Goal: Task Accomplishment & Management: Manage account settings

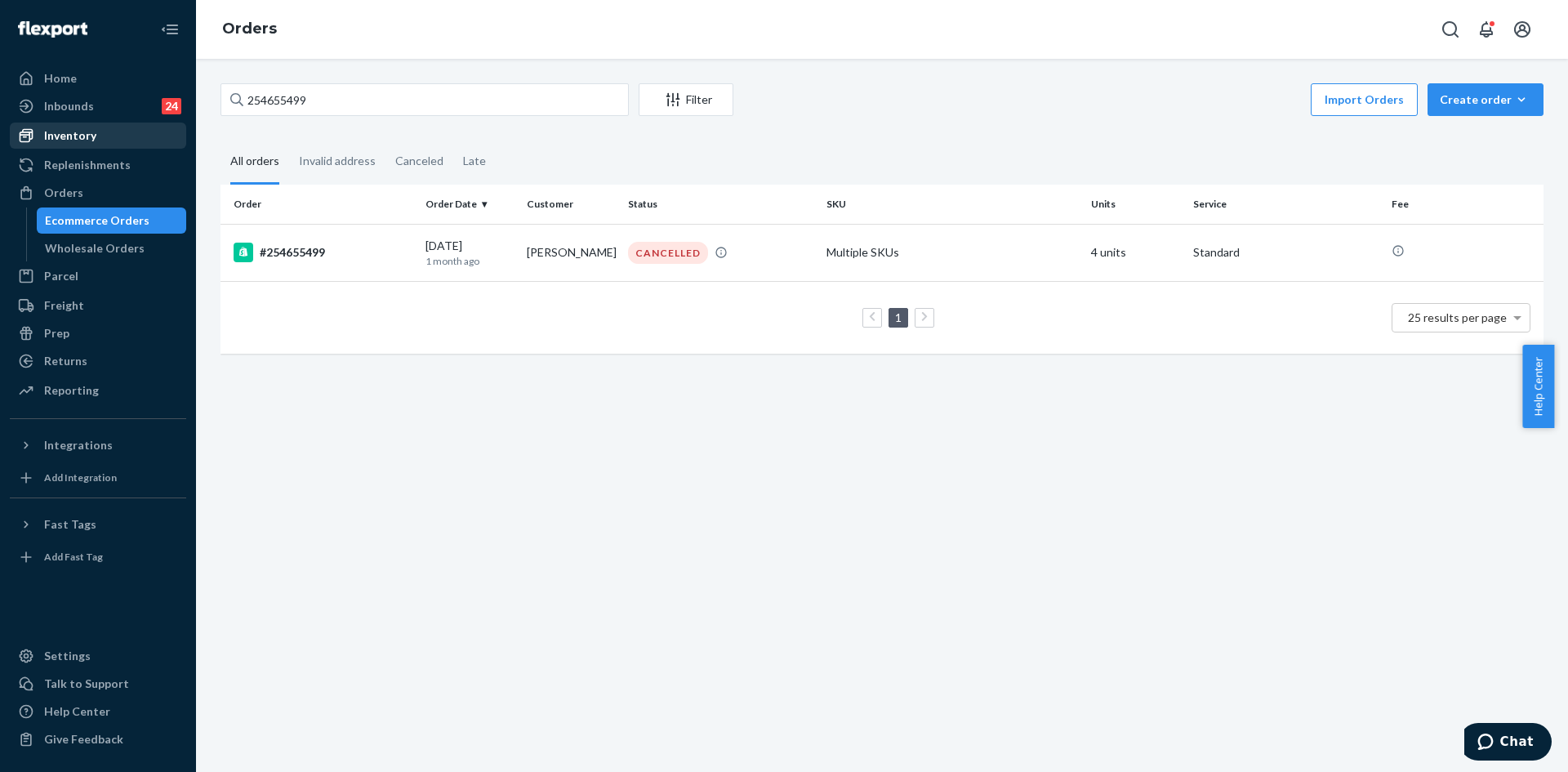
click at [106, 143] on div "Inventory" at bounding box center [98, 135] width 173 height 23
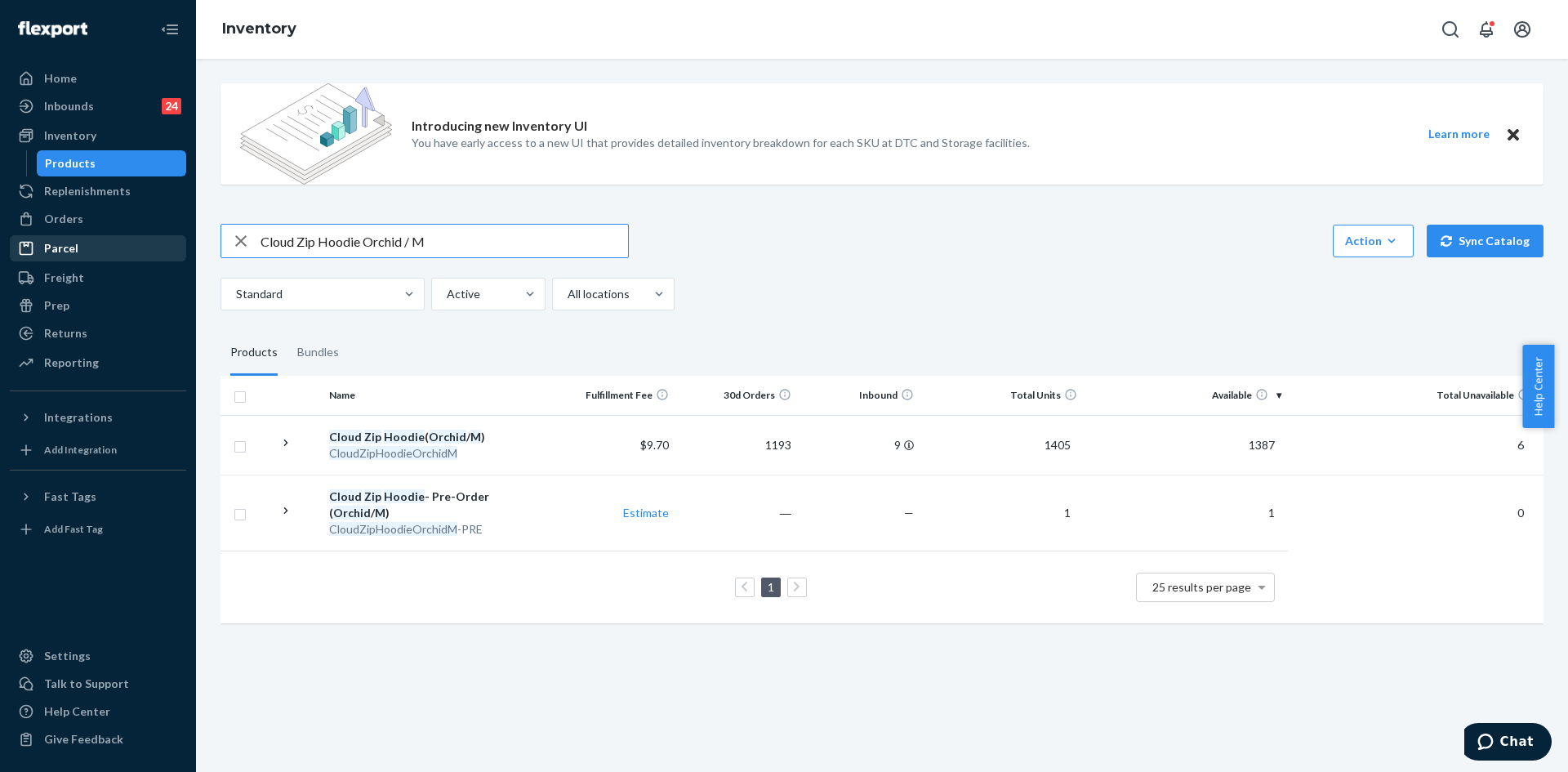
click at [171, 236] on div "Home Inbounds 24 Shipping Plans Problems 24 Inventory Products Replenishments O…" at bounding box center [784, 386] width 1568 height 772
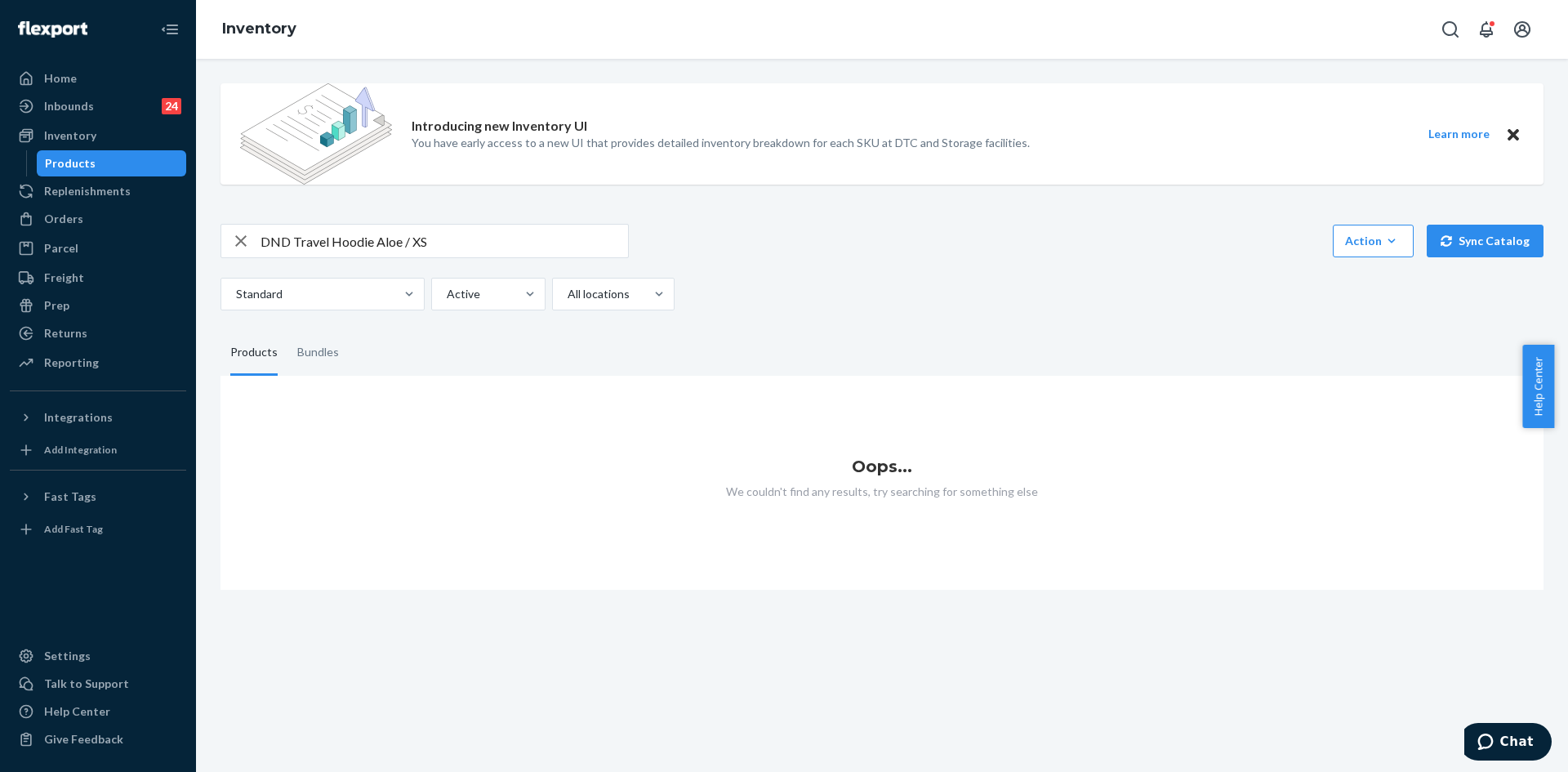
click at [381, 232] on input "DND Travel Hoodie Aloe / XS" at bounding box center [444, 240] width 368 height 32
drag, startPoint x: 480, startPoint y: 235, endPoint x: 446, endPoint y: 236, distance: 34.0
click at [446, 236] on input "DND Travel Hoodie Soft Seafoam / XS" at bounding box center [444, 240] width 368 height 32
drag, startPoint x: 469, startPoint y: 235, endPoint x: 377, endPoint y: 232, distance: 92.0
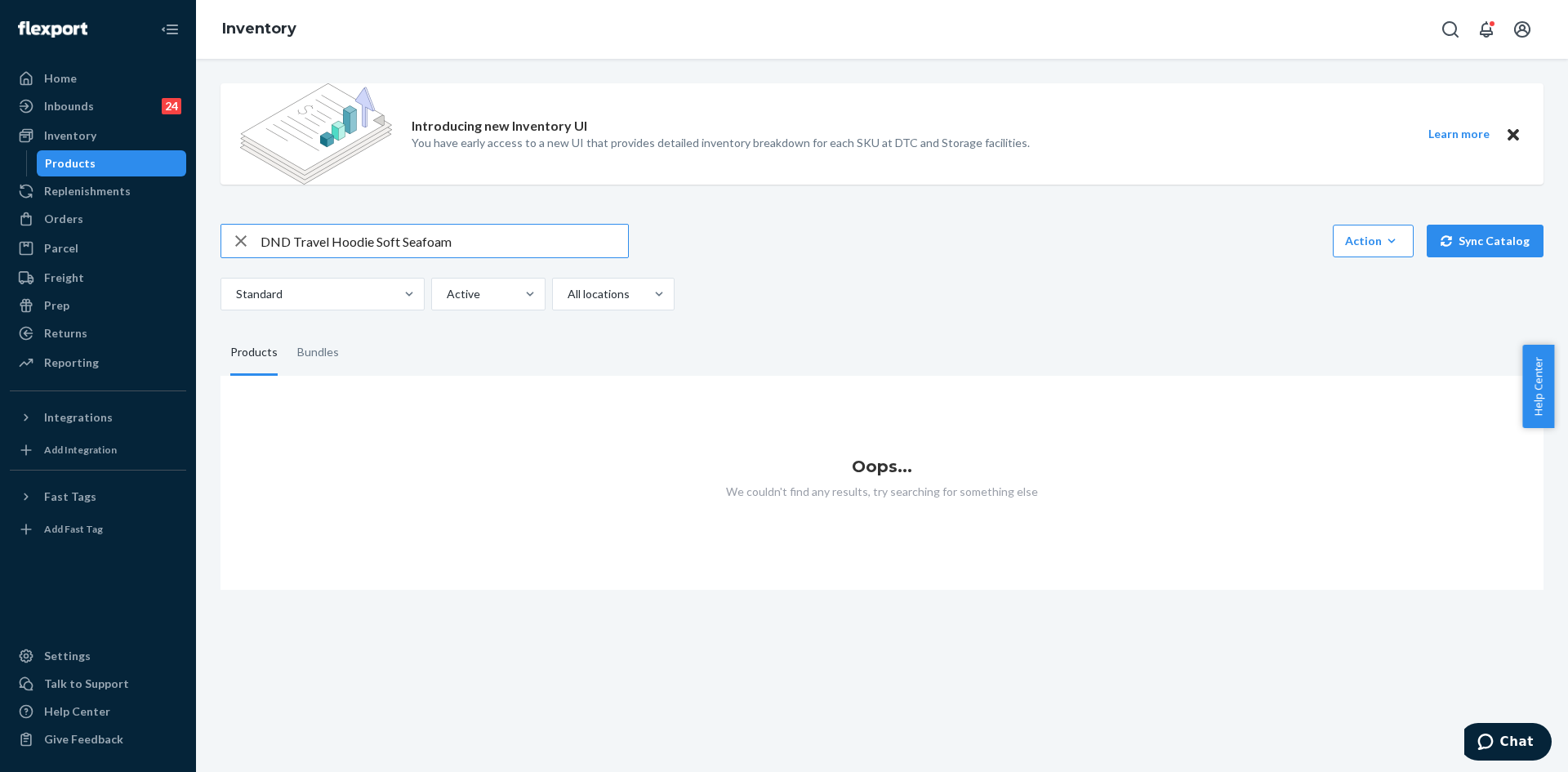
click at [377, 232] on input "DND Travel Hoodie Soft Seafoam" at bounding box center [444, 240] width 368 height 32
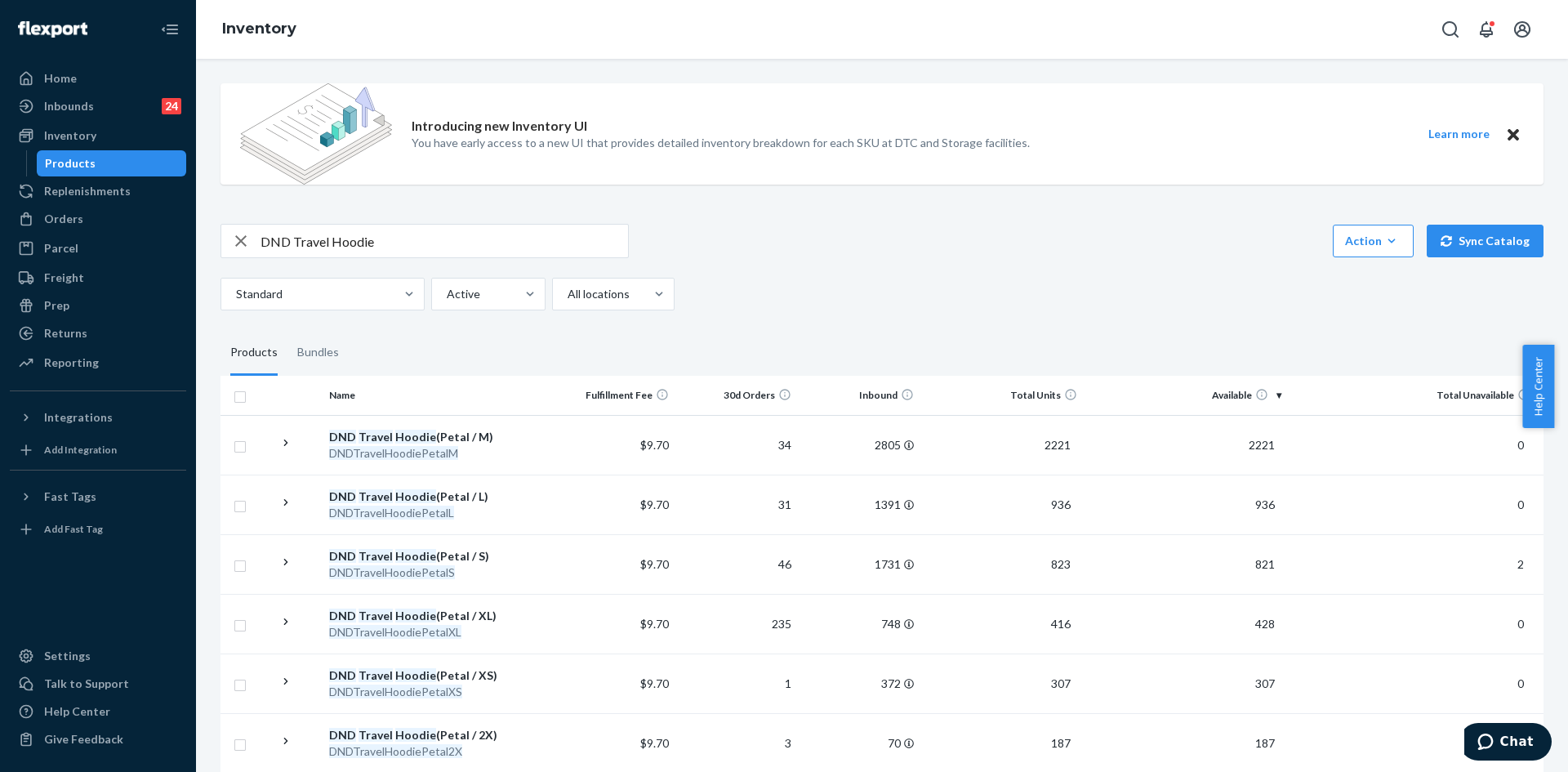
click at [392, 246] on input "DND Travel Hoodie" at bounding box center [444, 240] width 368 height 32
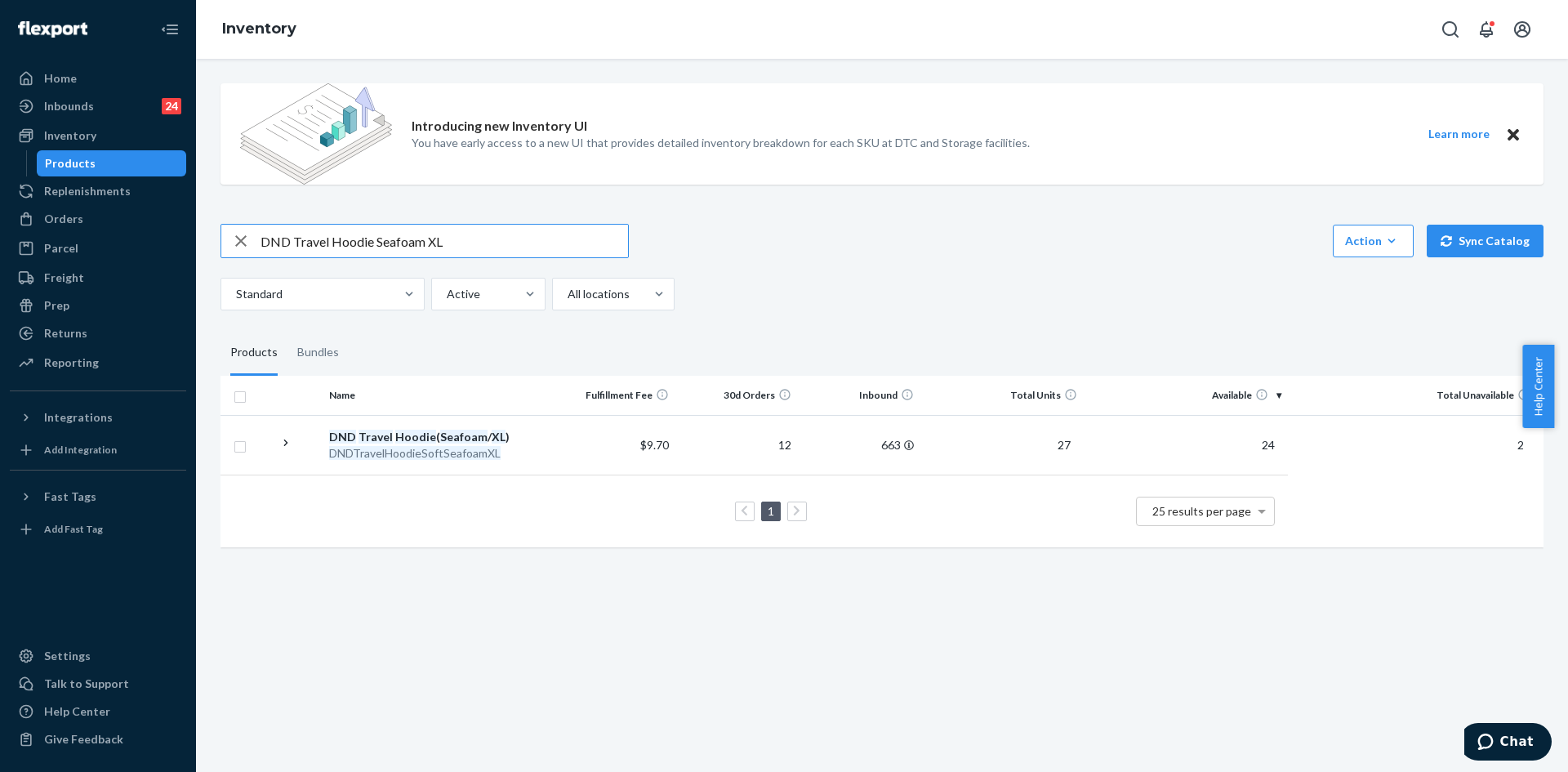
click at [388, 236] on input "DND Travel Hoodie Seafoam XL" at bounding box center [444, 240] width 368 height 32
click at [390, 238] on input "DND Travel Hoodie Seafoam XL" at bounding box center [444, 240] width 368 height 32
click at [492, 236] on input "DND Travel Hoodie Seafoam XL" at bounding box center [444, 240] width 368 height 32
drag, startPoint x: 436, startPoint y: 234, endPoint x: 376, endPoint y: 232, distance: 60.0
click at [376, 232] on input "DND Travel Hoodie Seafoam XL" at bounding box center [444, 240] width 368 height 32
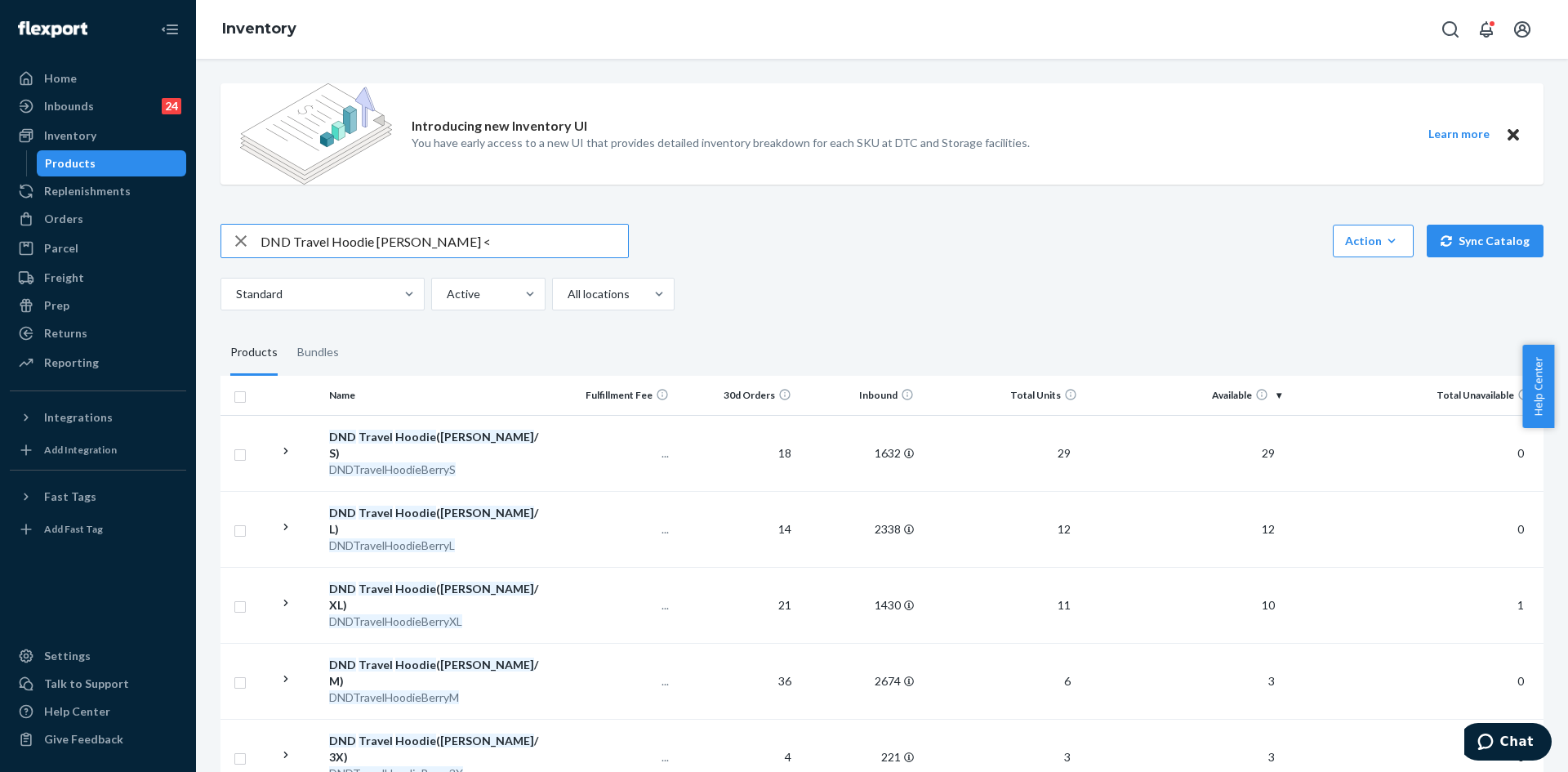
click at [437, 247] on input "DND Travel Hoodie [PERSON_NAME] <" at bounding box center [444, 240] width 368 height 32
type input "DND Travel Hoodie [PERSON_NAME]"
